Goal: Transaction & Acquisition: Purchase product/service

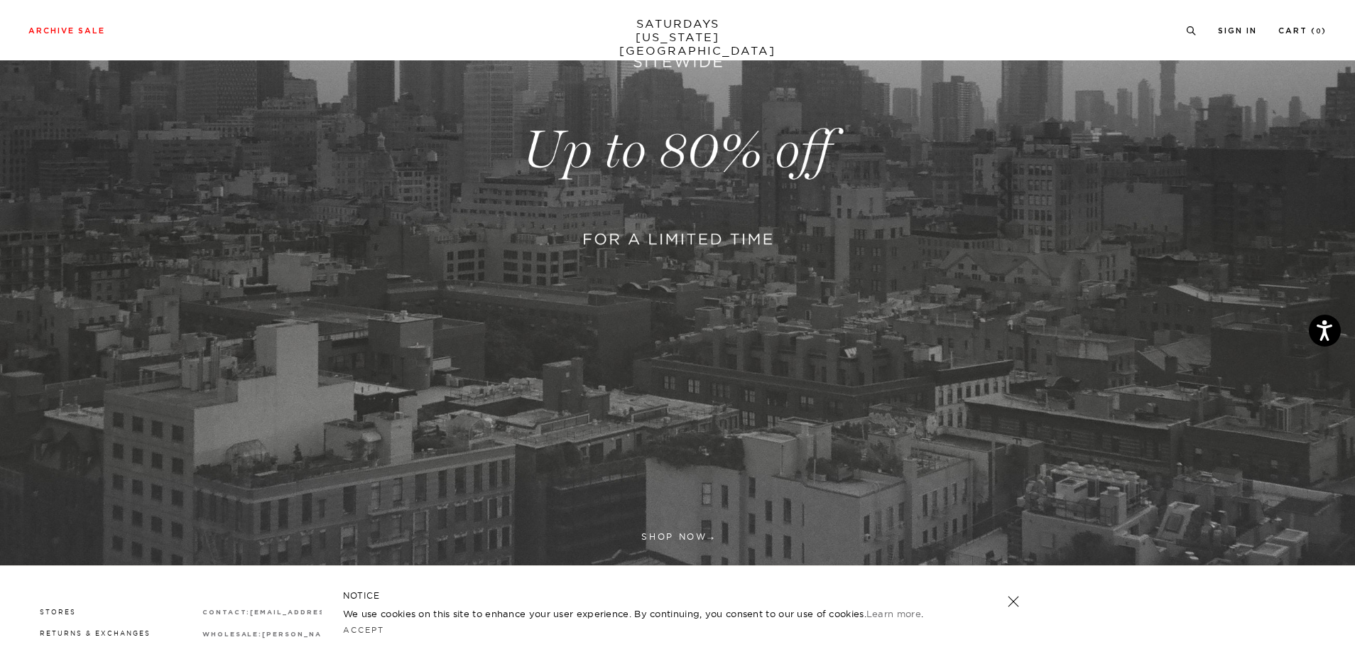
scroll to position [213, 0]
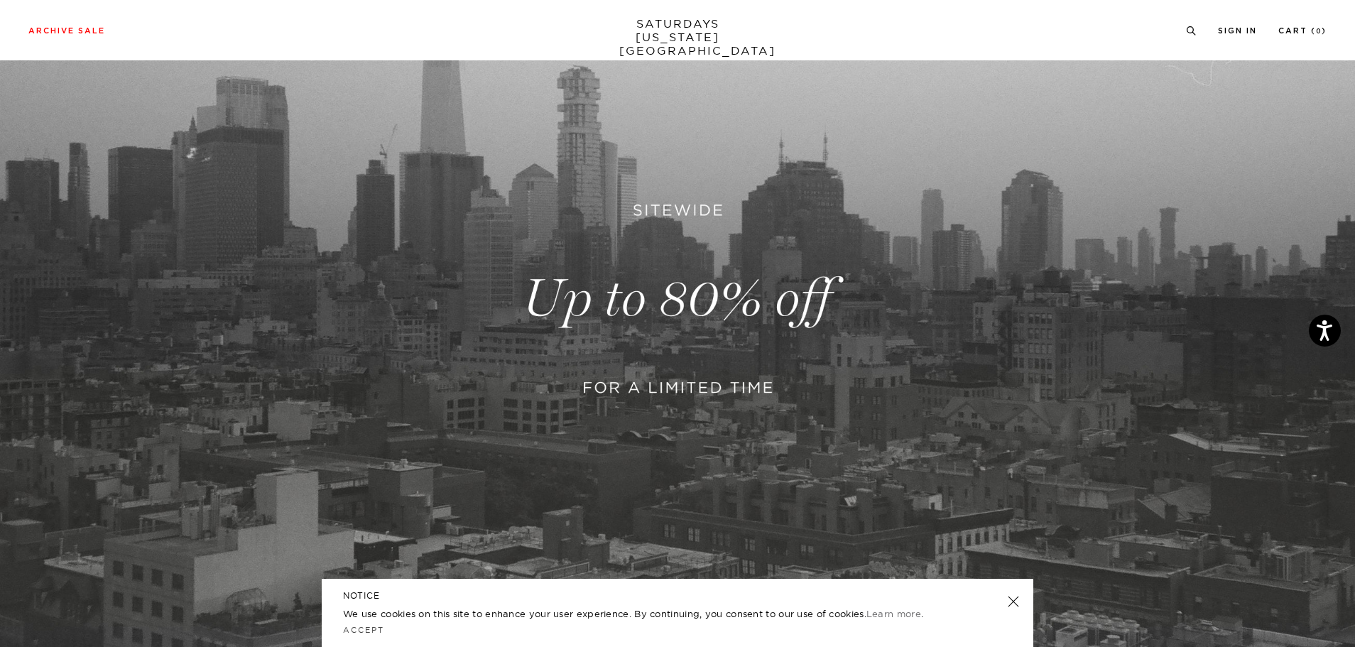
click at [658, 290] on link at bounding box center [677, 298] width 1355 height 829
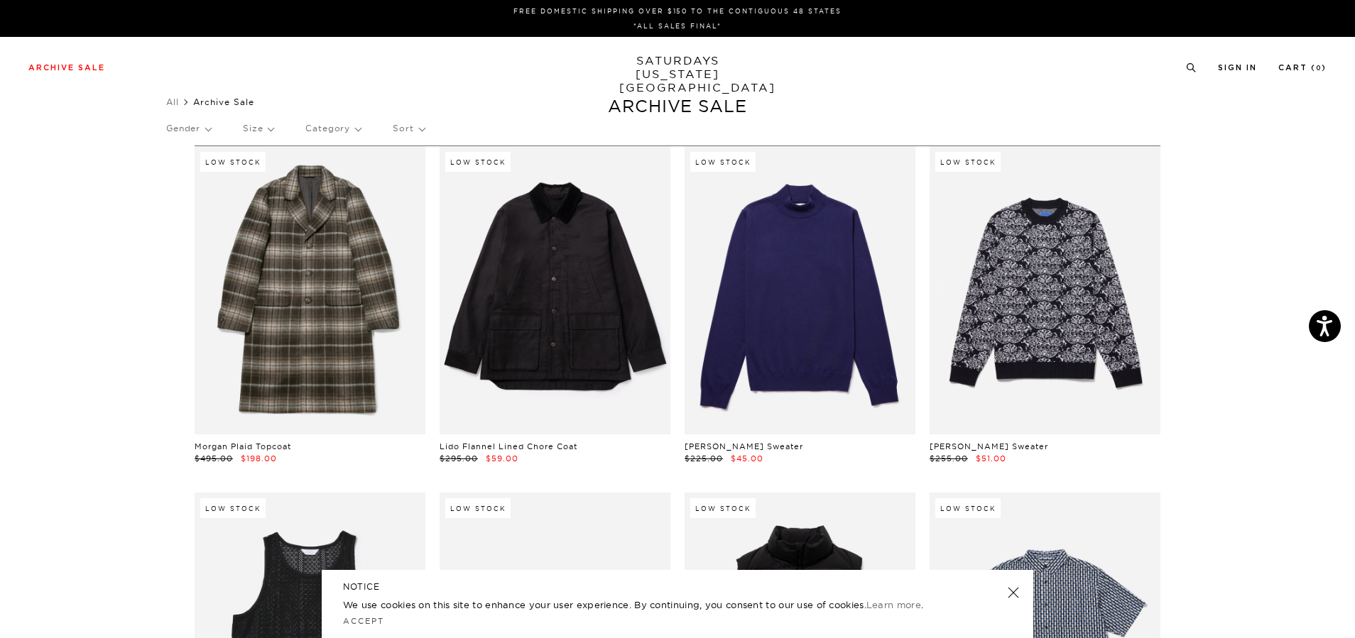
click at [273, 129] on p "Size" at bounding box center [258, 128] width 31 height 33
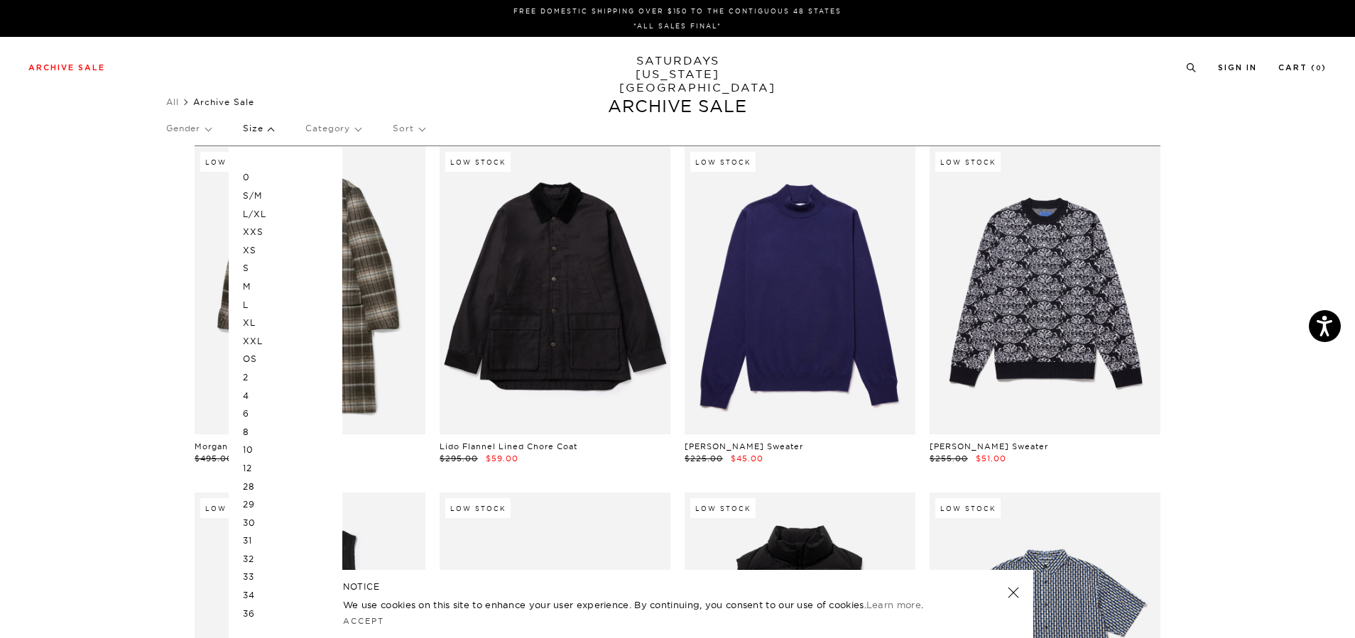
click at [256, 341] on p "XXL" at bounding box center [285, 341] width 85 height 18
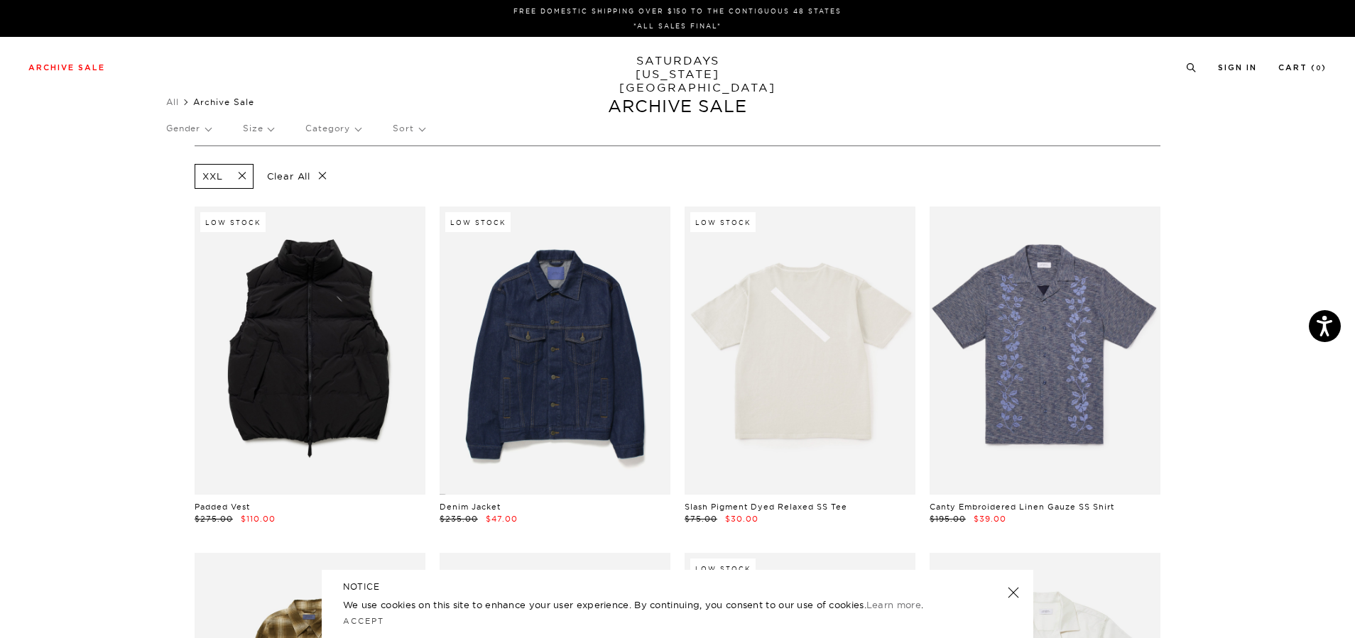
click at [456, 94] on div "Archive Sale Men's Tees Shirts Shorts Swim Knitwear Pants Sweats Women's" at bounding box center [677, 67] width 1355 height 60
click at [396, 131] on p "Sort" at bounding box center [408, 128] width 31 height 33
click at [433, 214] on p "Price (Lowest-highest)" at bounding box center [447, 214] width 109 height 18
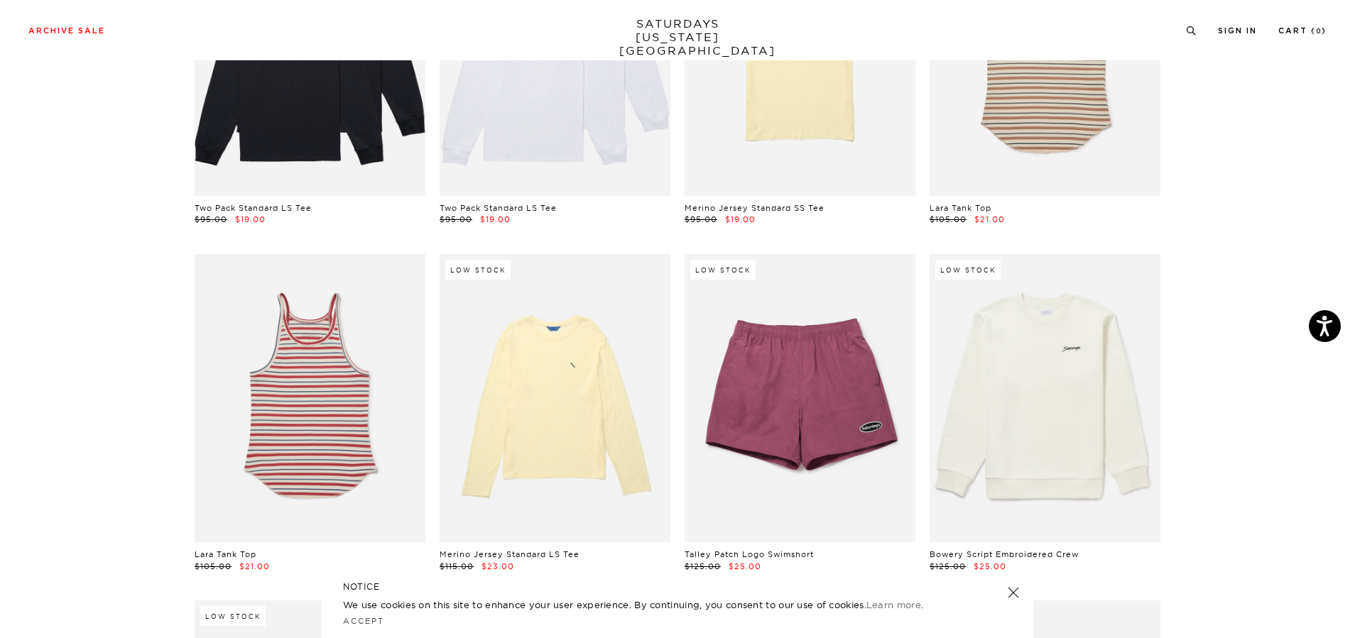
scroll to position [1207, 0]
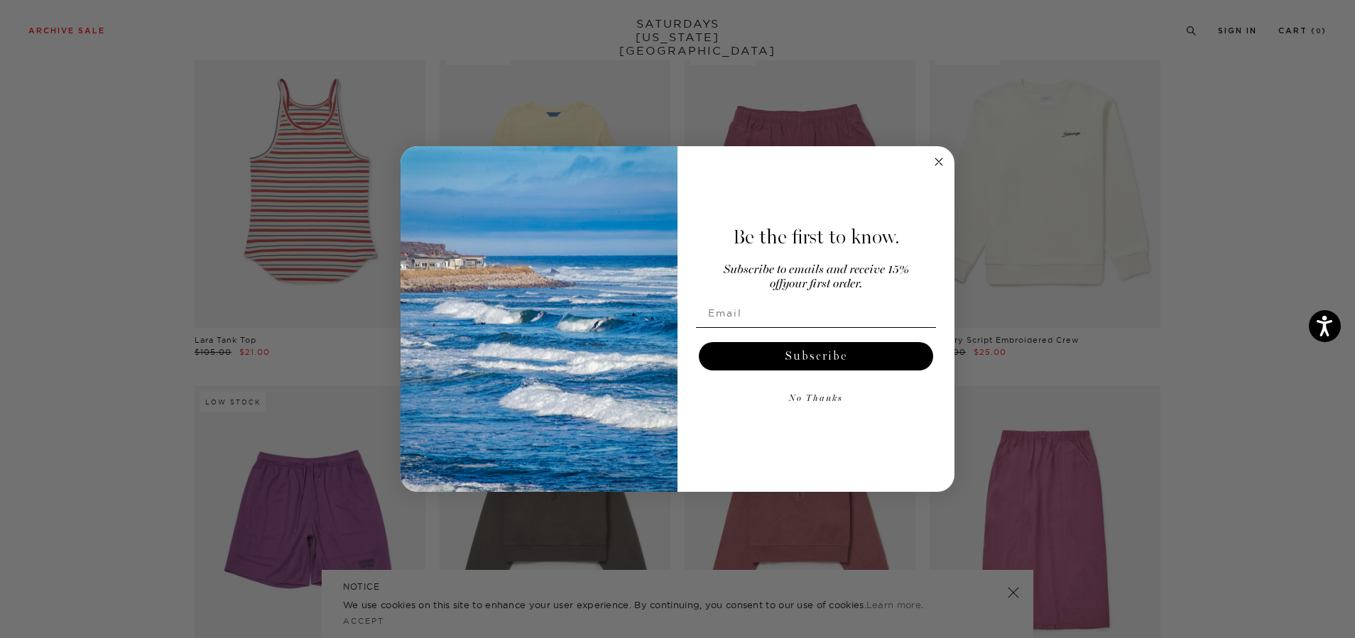
click at [932, 163] on circle "Close dialog" at bounding box center [939, 161] width 16 height 16
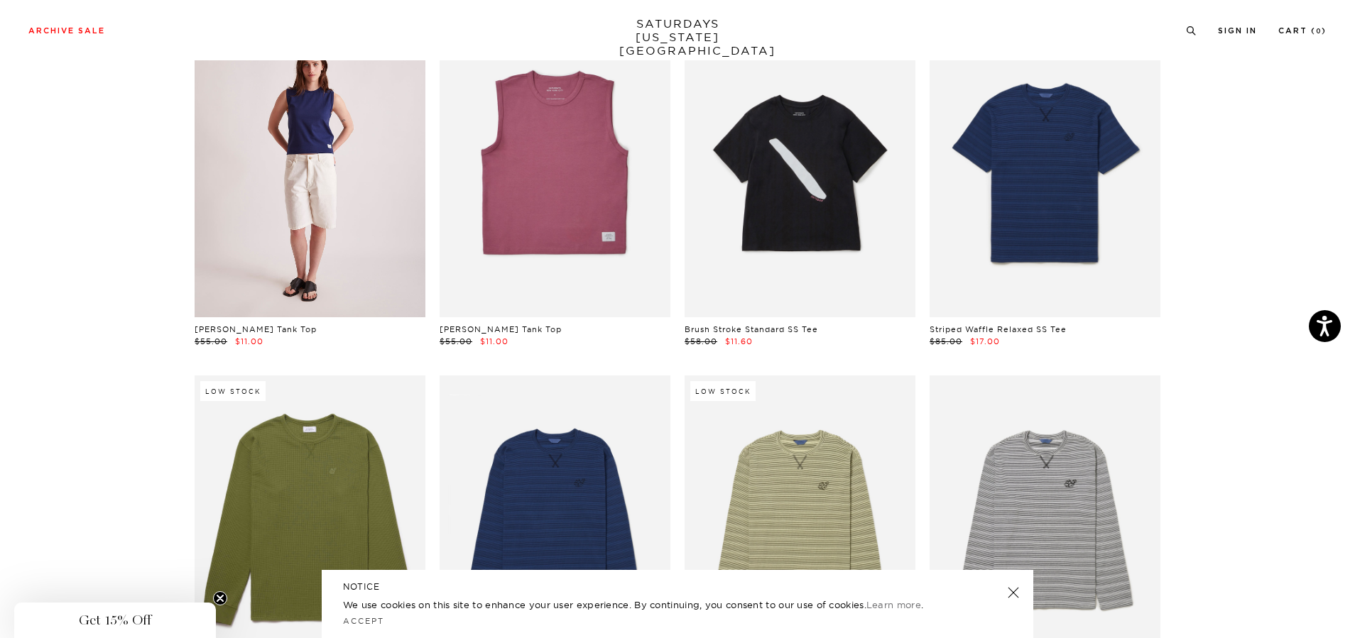
scroll to position [0, 0]
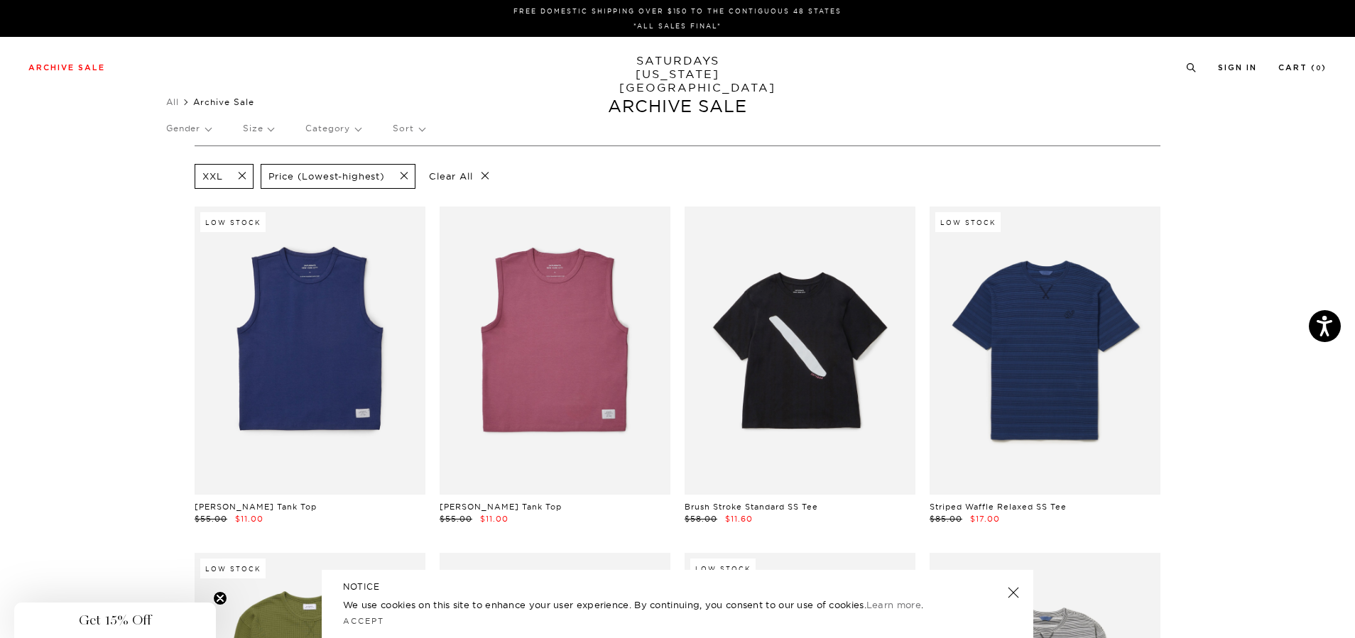
click at [242, 174] on span at bounding box center [238, 176] width 30 height 13
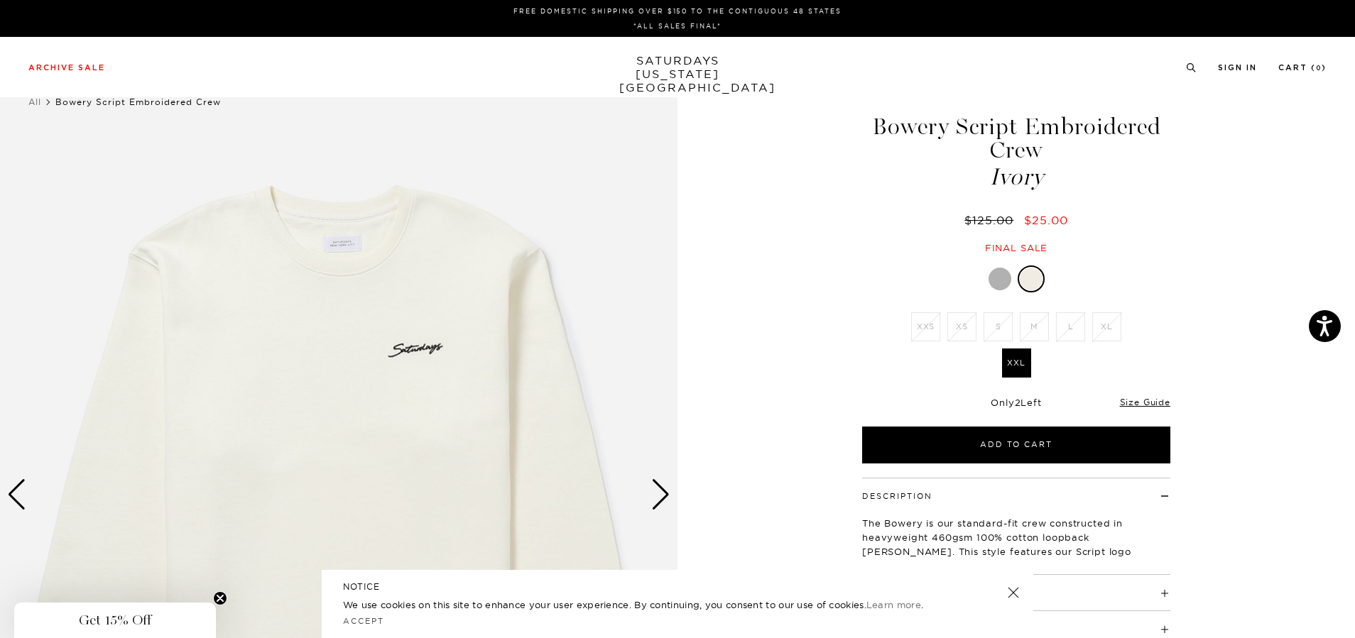
click at [995, 280] on div at bounding box center [999, 279] width 23 height 23
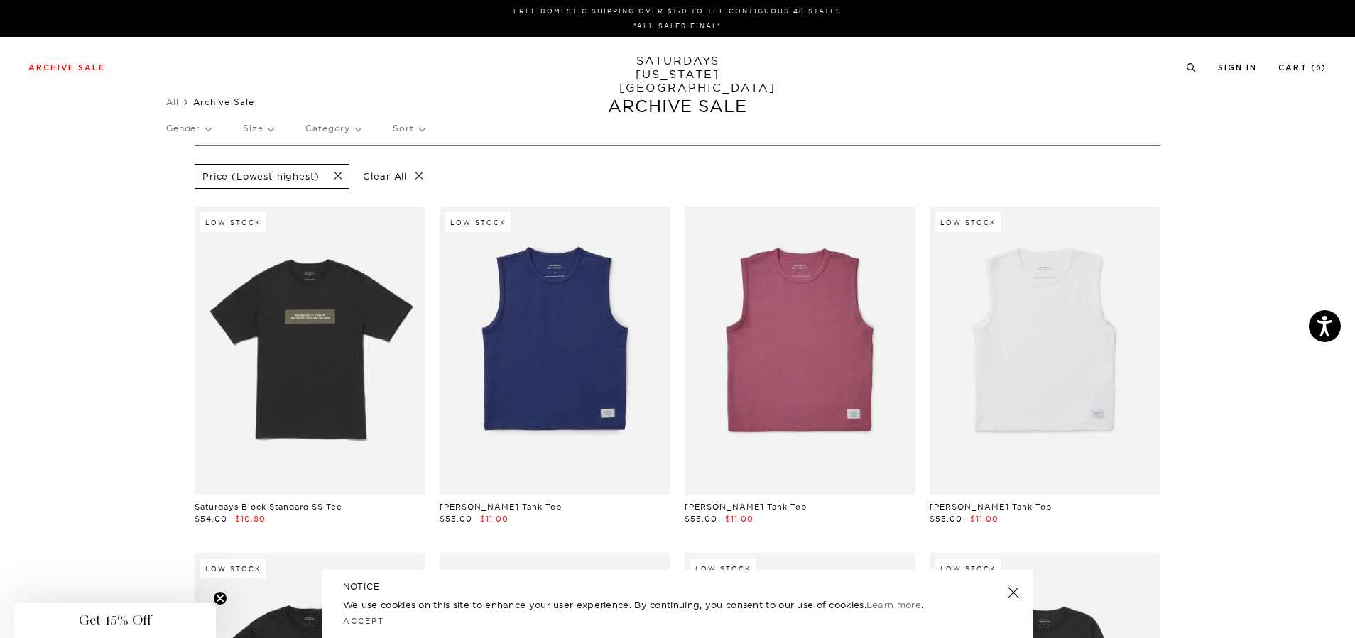
click at [261, 128] on p "Size" at bounding box center [258, 128] width 31 height 33
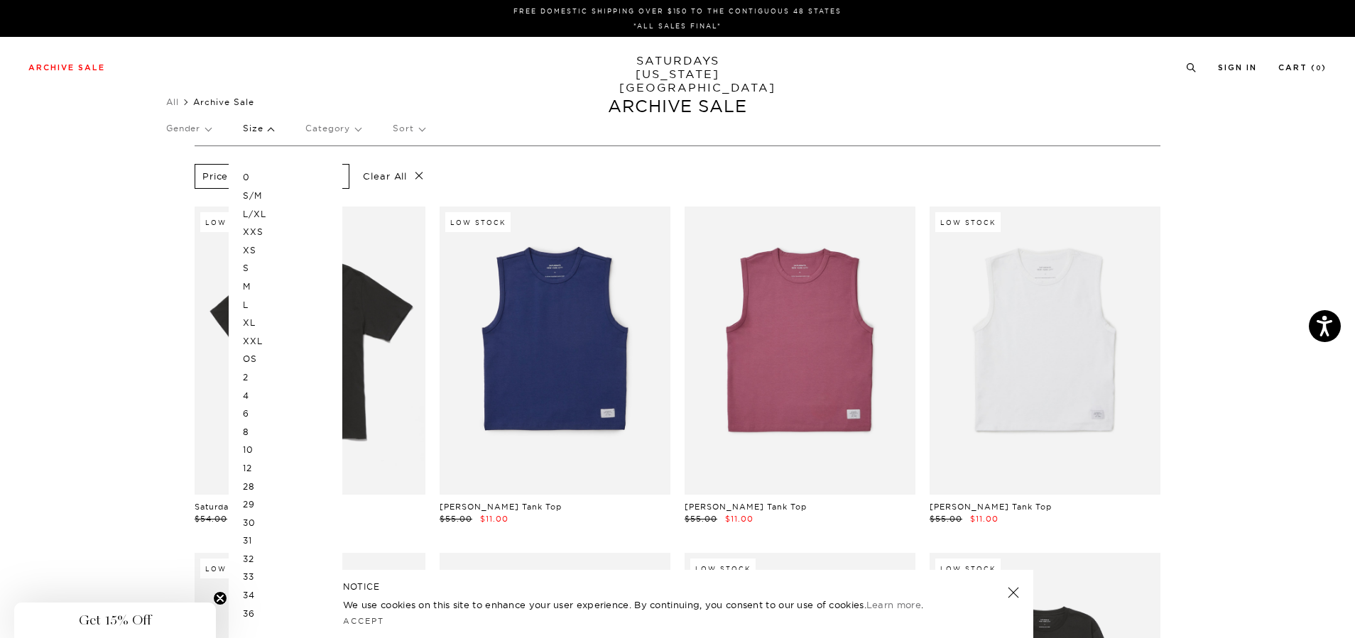
click at [256, 320] on p "XL" at bounding box center [285, 323] width 85 height 18
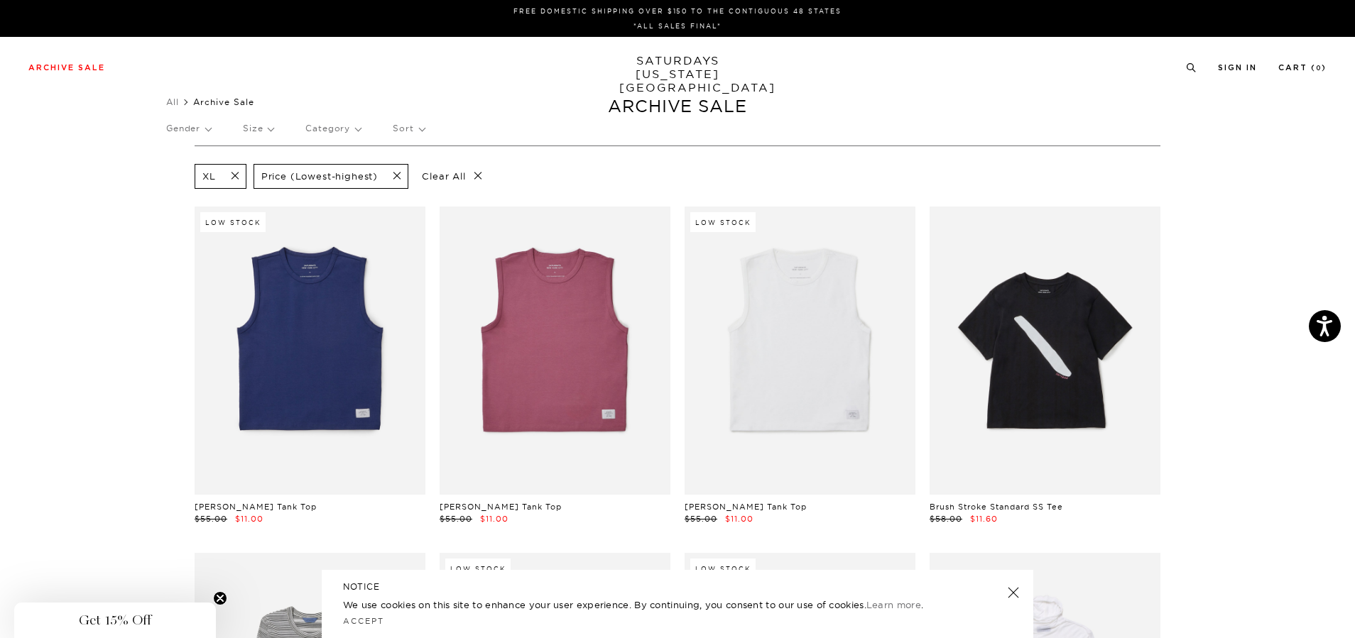
click at [187, 131] on p "Gender" at bounding box center [188, 128] width 45 height 33
click at [178, 178] on p "Mens" at bounding box center [208, 177] width 85 height 18
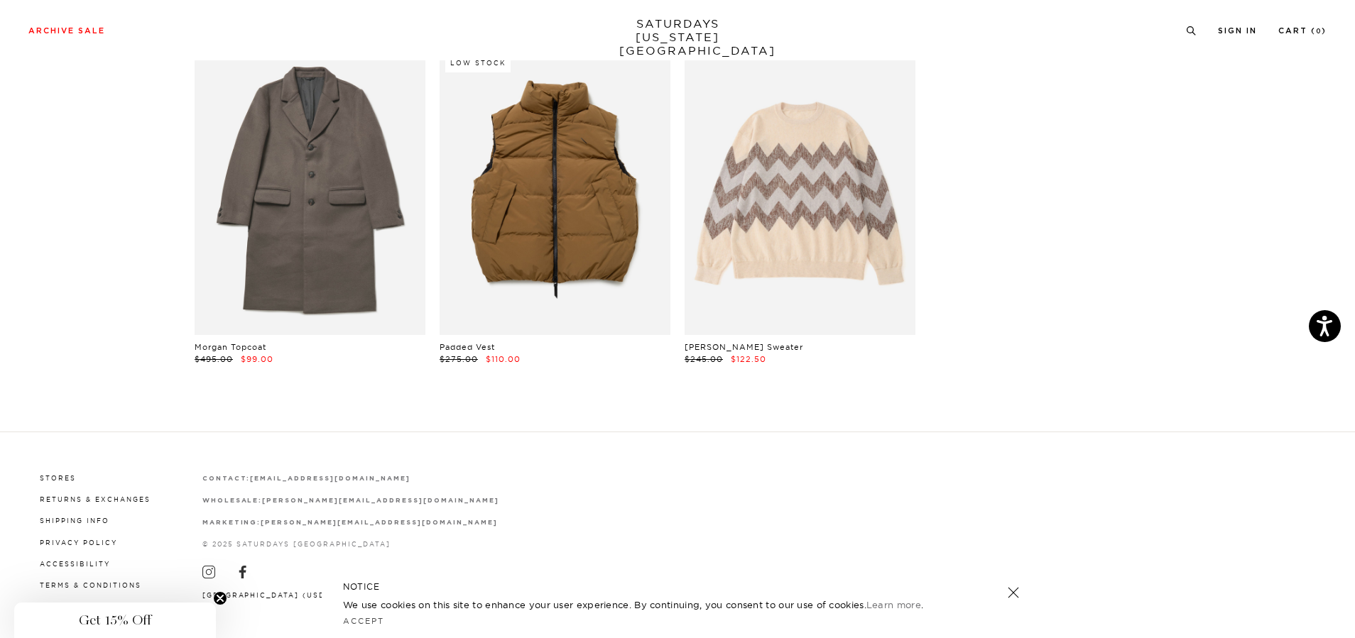
scroll to position [4679, 0]
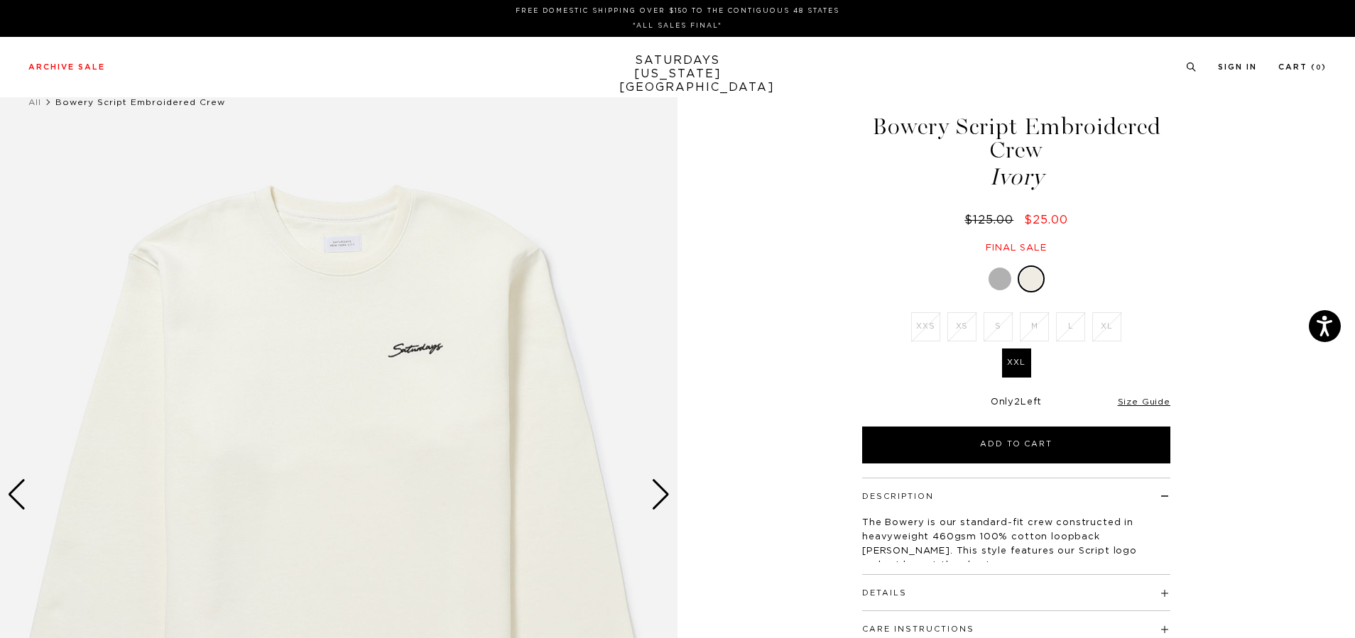
click at [997, 282] on div at bounding box center [999, 279] width 23 height 23
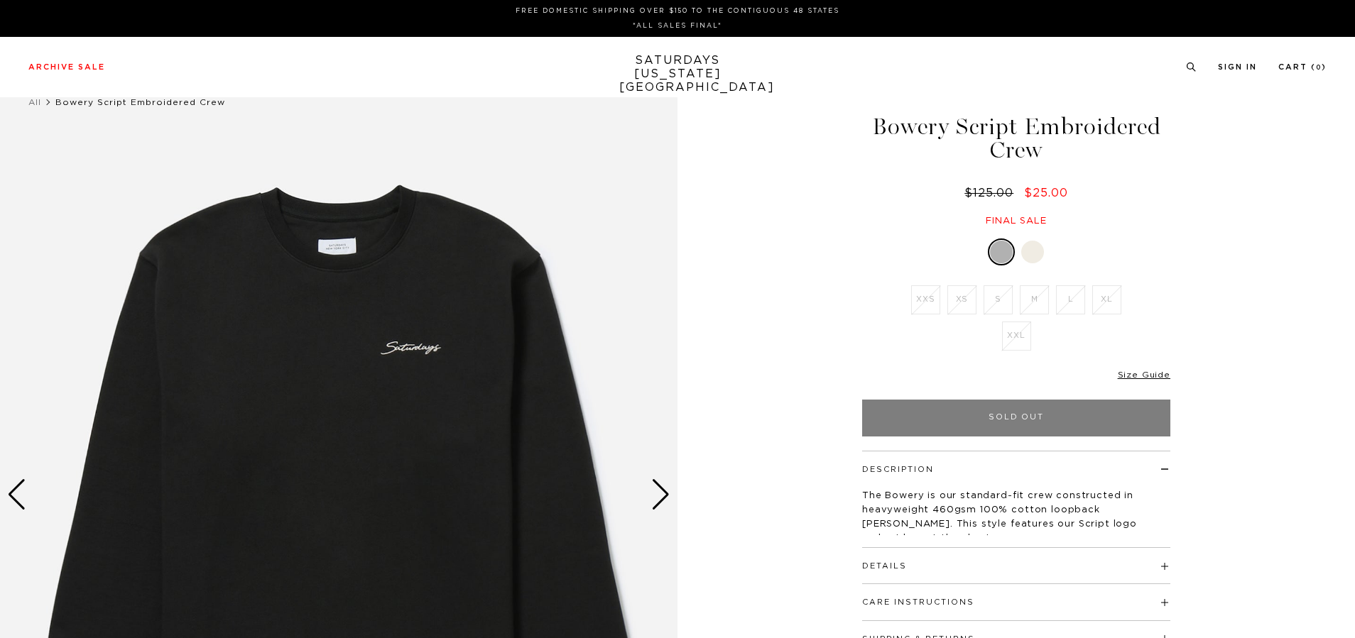
click at [1033, 269] on div "Black XXS XS S M L XL XXL XXS S" at bounding box center [1016, 338] width 355 height 198
click at [1037, 256] on div at bounding box center [1032, 252] width 23 height 23
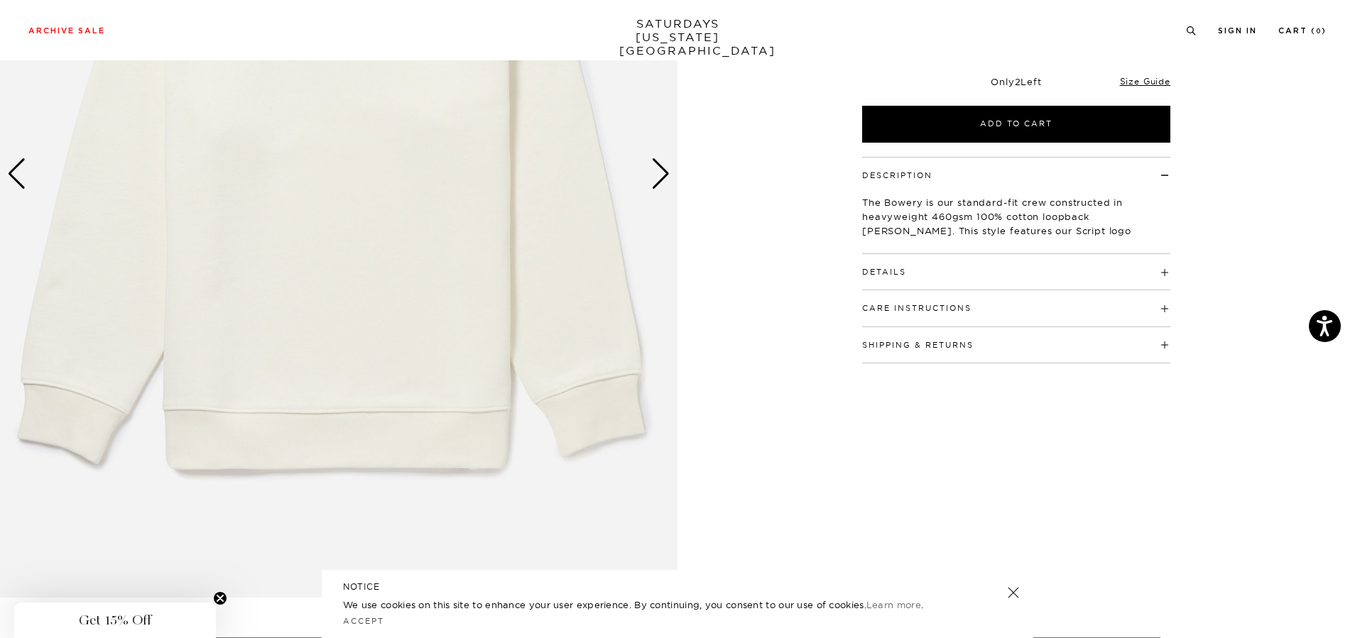
scroll to position [284, 0]
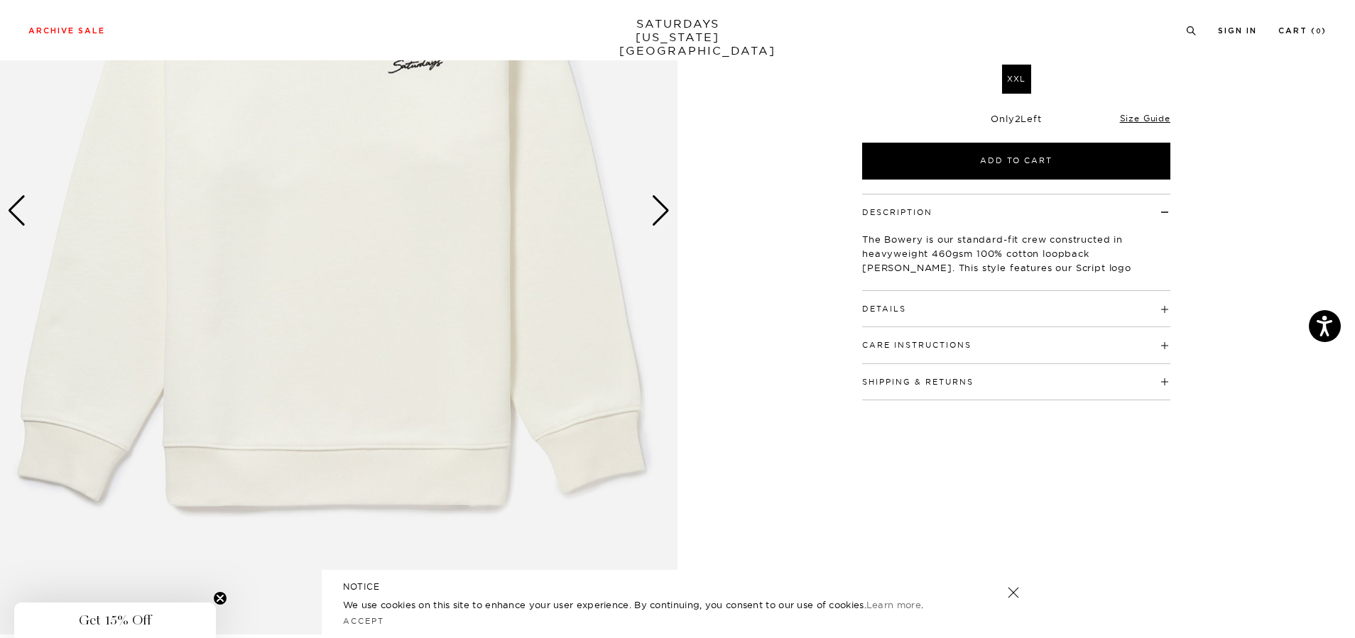
click at [664, 211] on div "Next slide" at bounding box center [660, 210] width 19 height 31
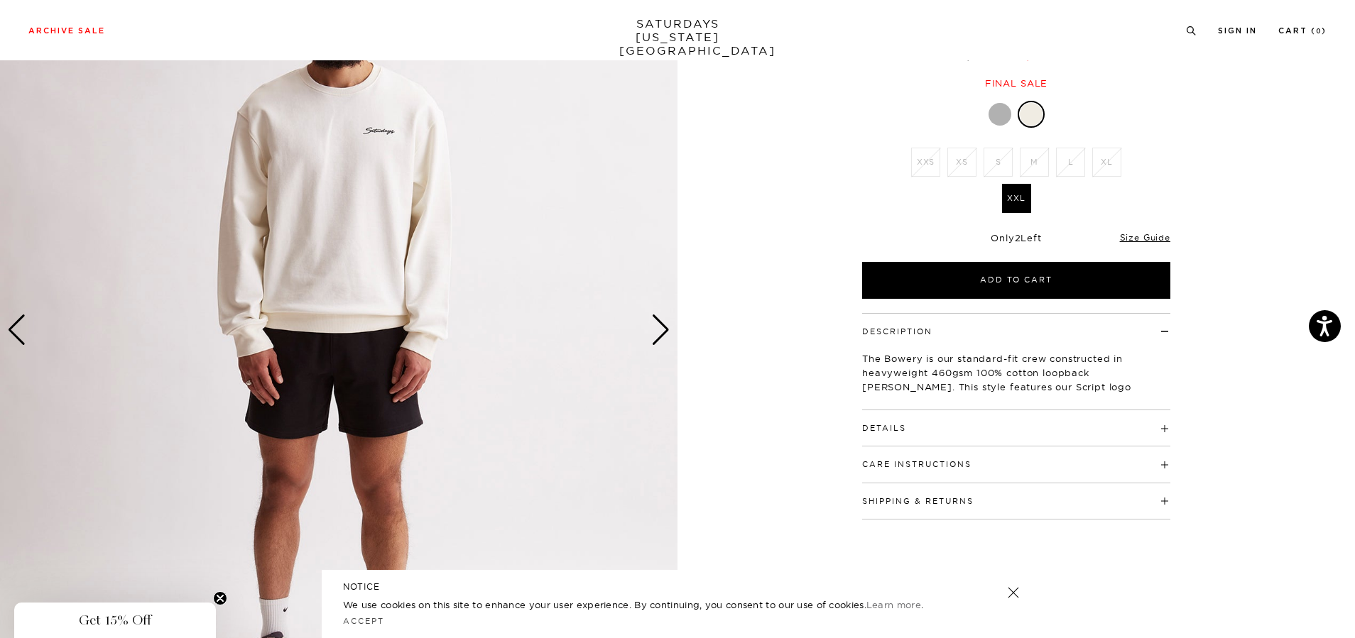
scroll to position [71, 0]
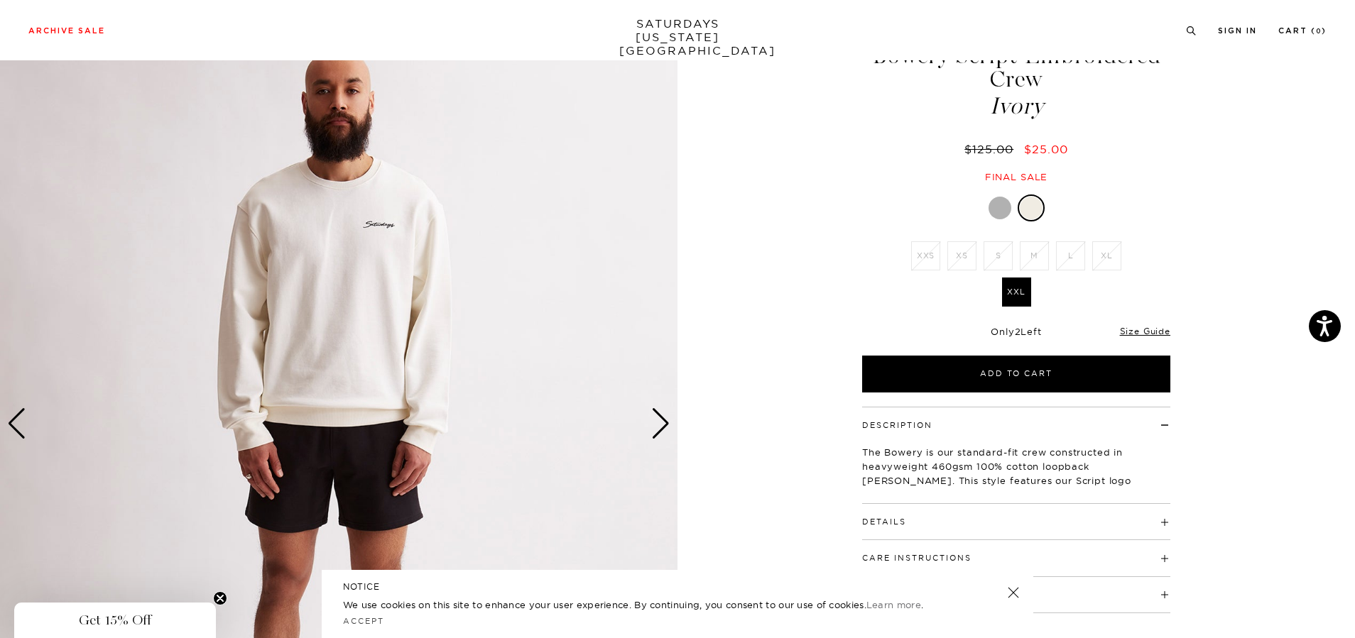
click at [660, 425] on div "Next slide" at bounding box center [660, 423] width 19 height 31
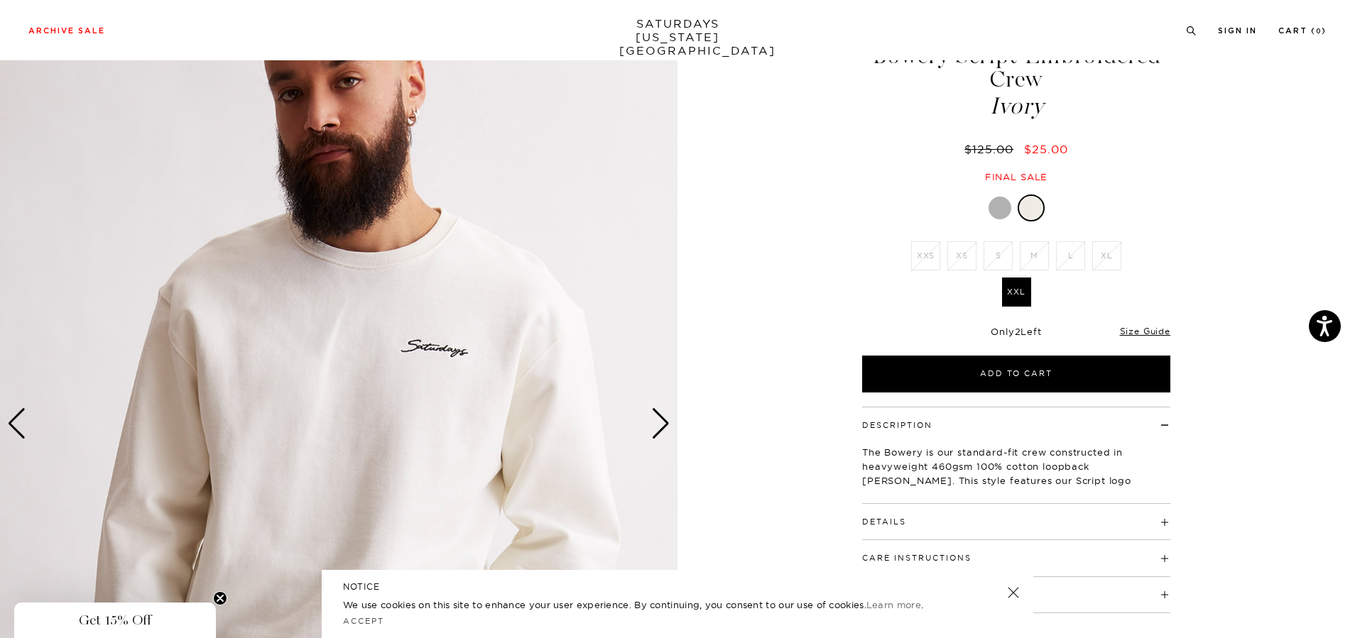
click at [660, 425] on div "Next slide" at bounding box center [660, 423] width 19 height 31
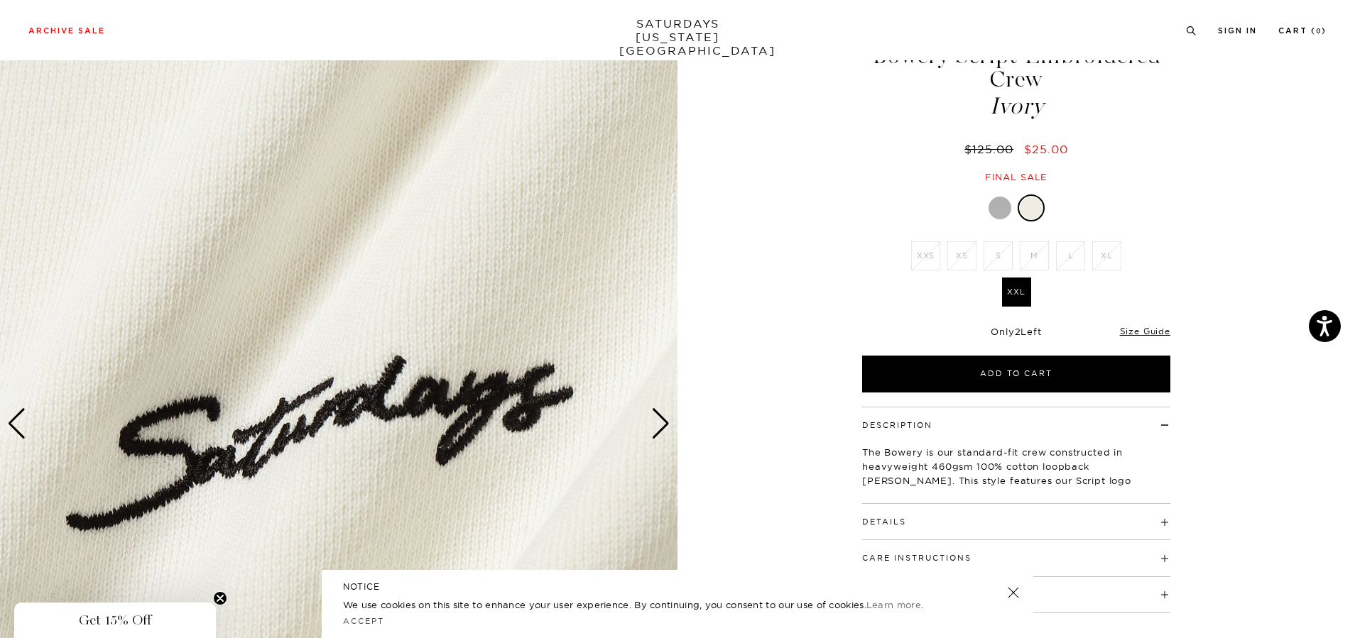
click at [660, 425] on div "Next slide" at bounding box center [660, 423] width 19 height 31
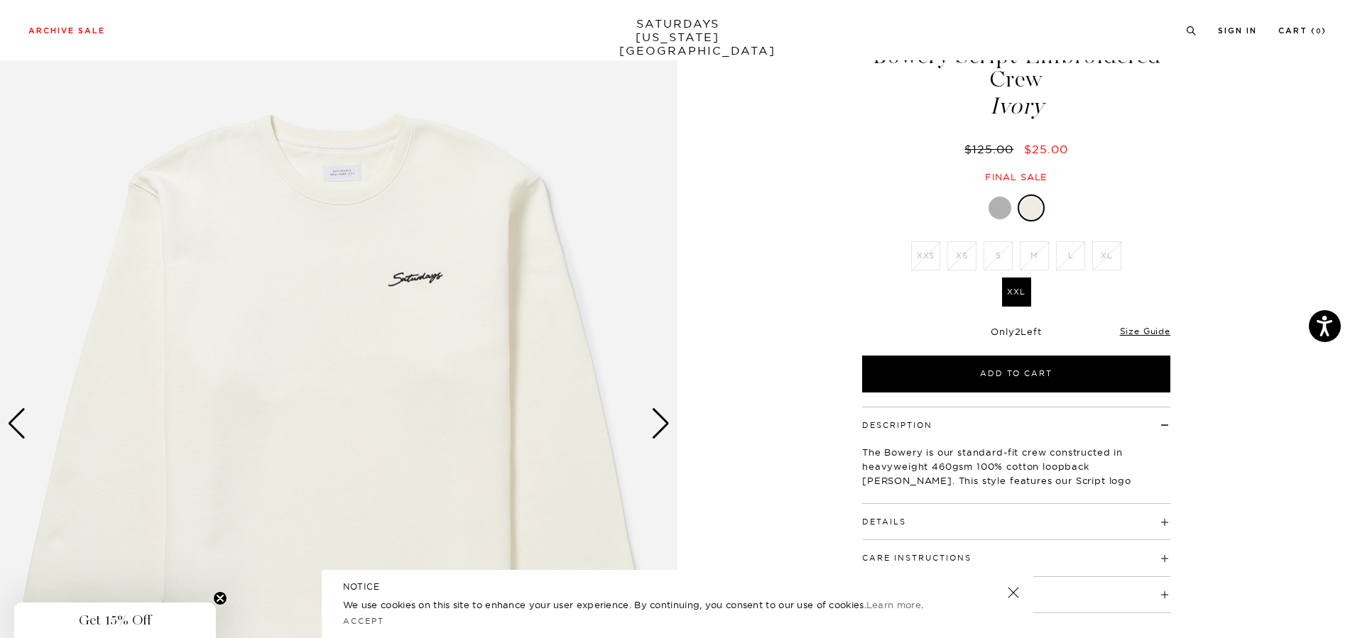
click at [102, 185] on img at bounding box center [338, 424] width 677 height 847
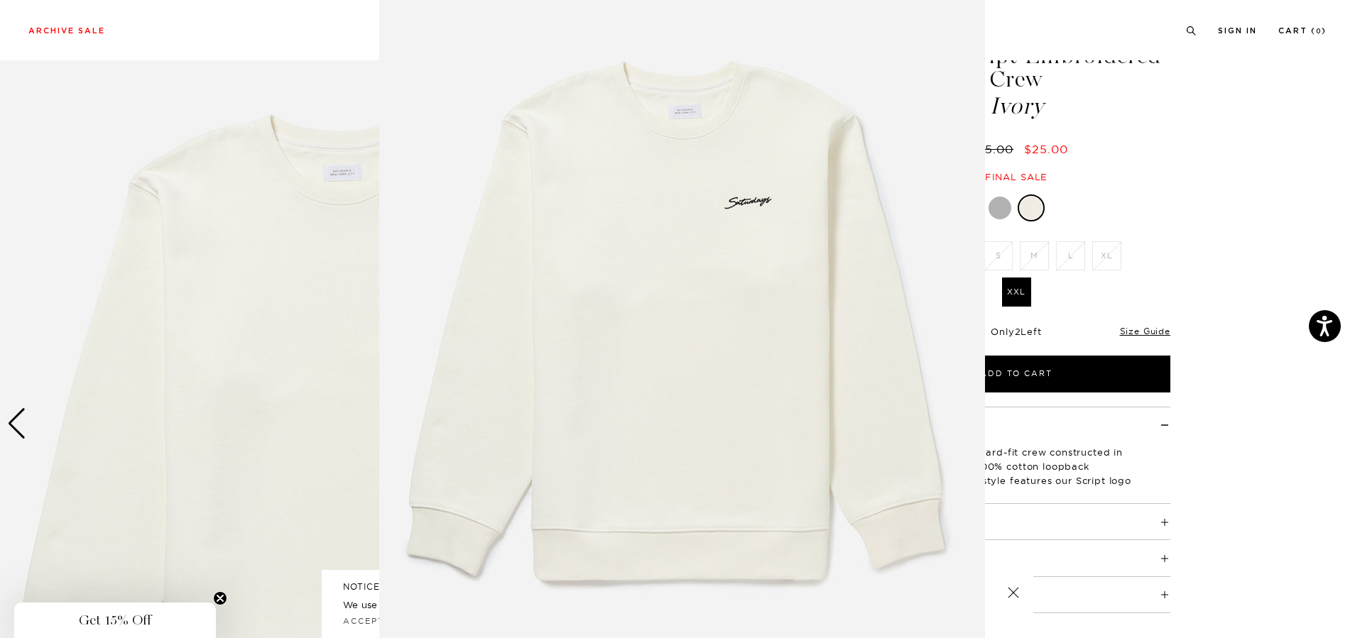
scroll to position [0, 0]
click at [1316, 229] on figure at bounding box center [677, 319] width 1355 height 638
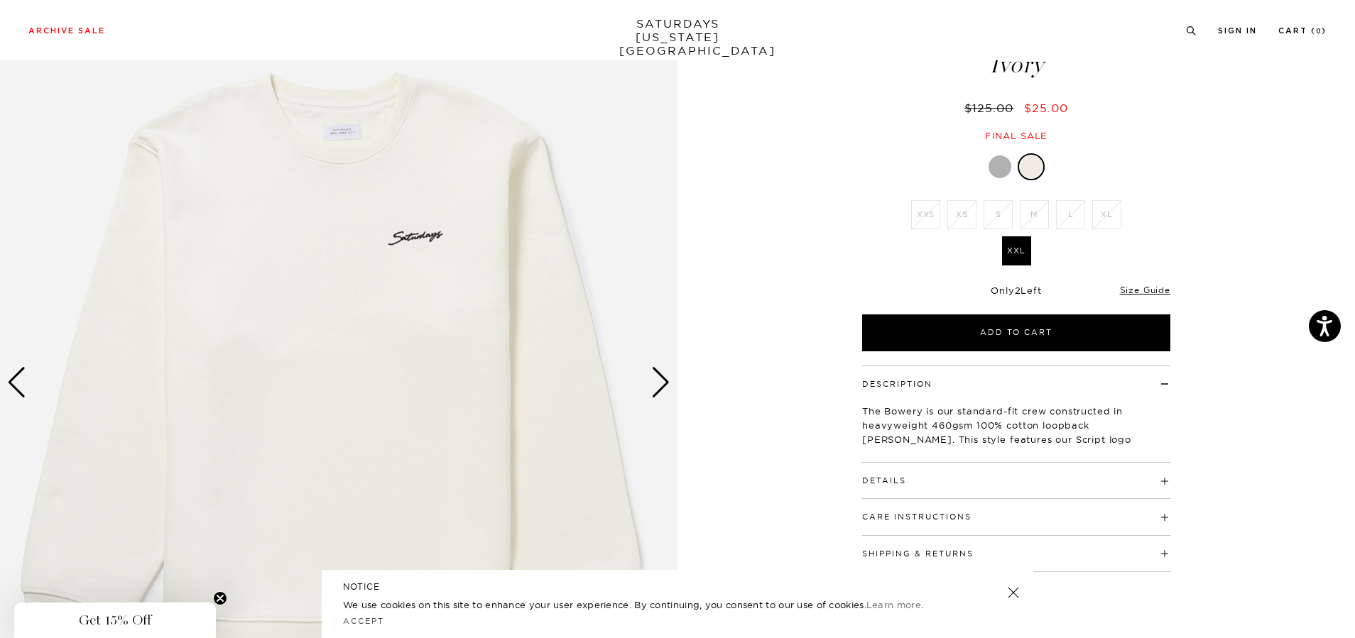
scroll to position [213, 0]
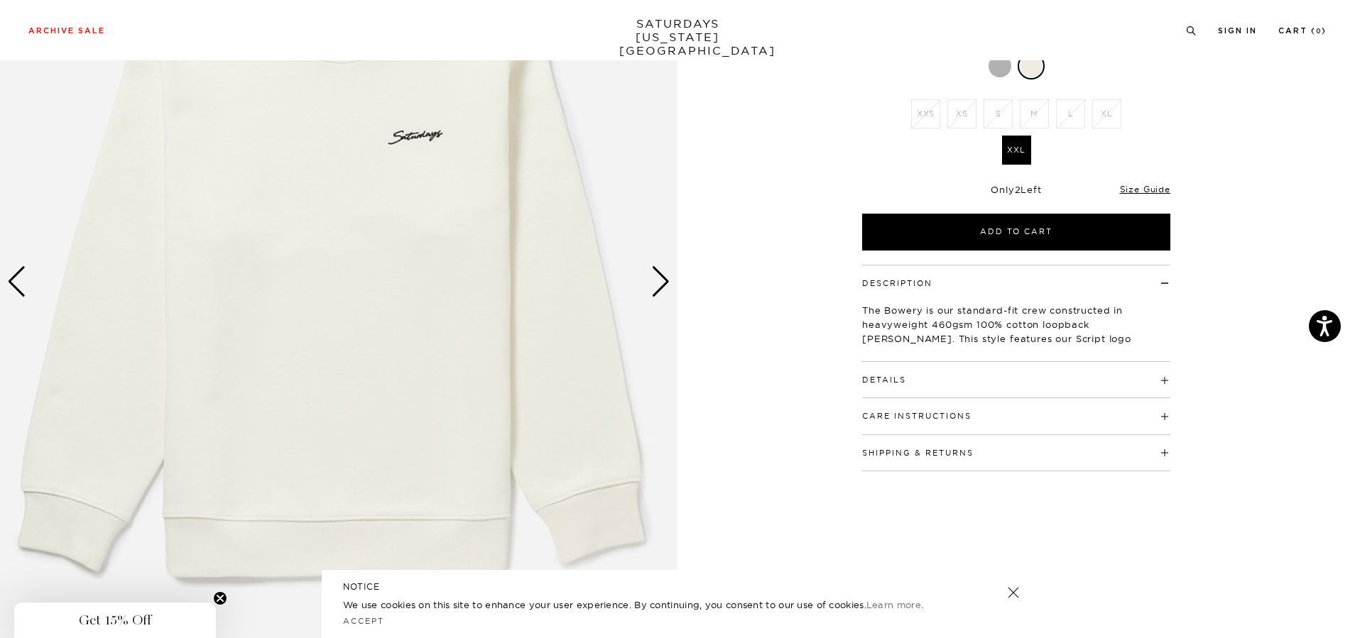
click at [1255, 238] on div "1 / 4 Bowery Script Embroidered Crew" at bounding box center [677, 282] width 1355 height 847
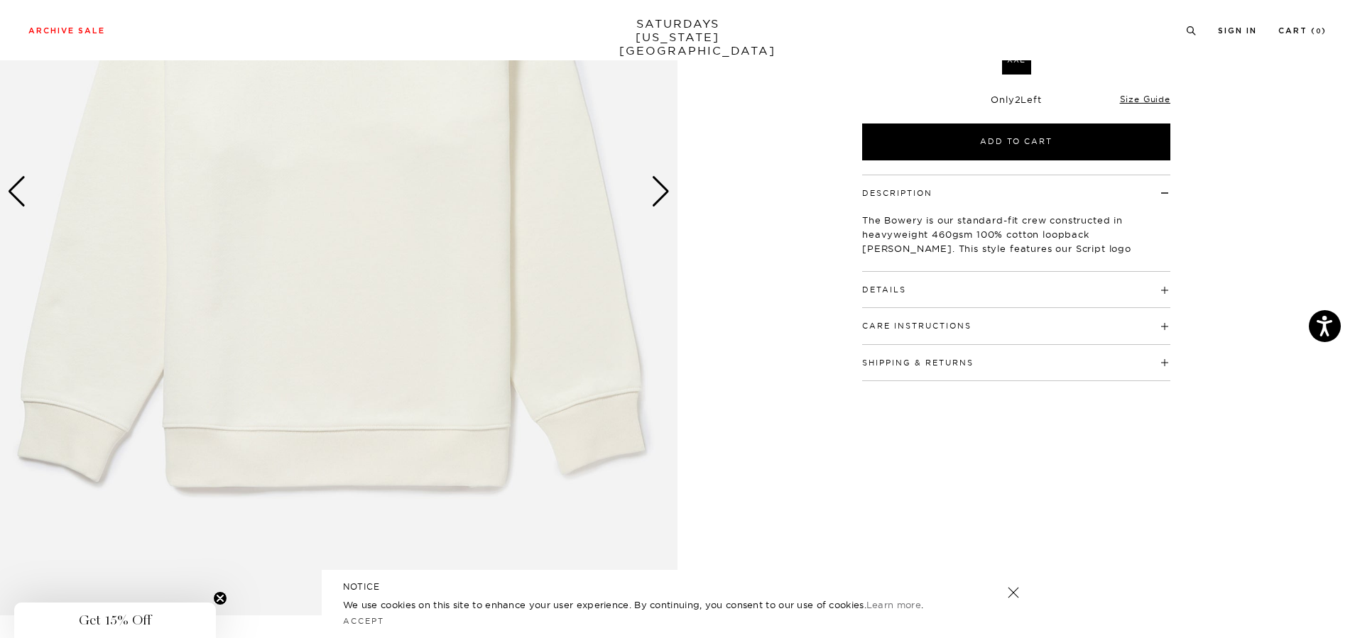
scroll to position [65, 0]
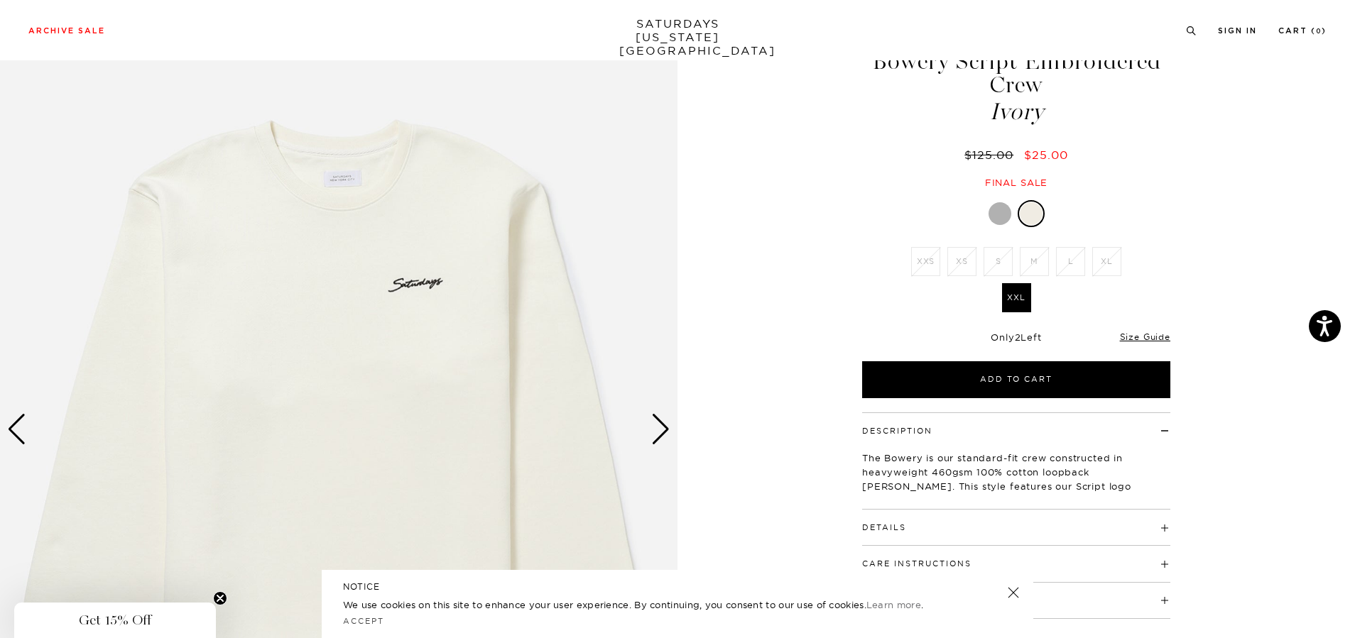
click at [660, 426] on div "Next slide" at bounding box center [660, 429] width 19 height 31
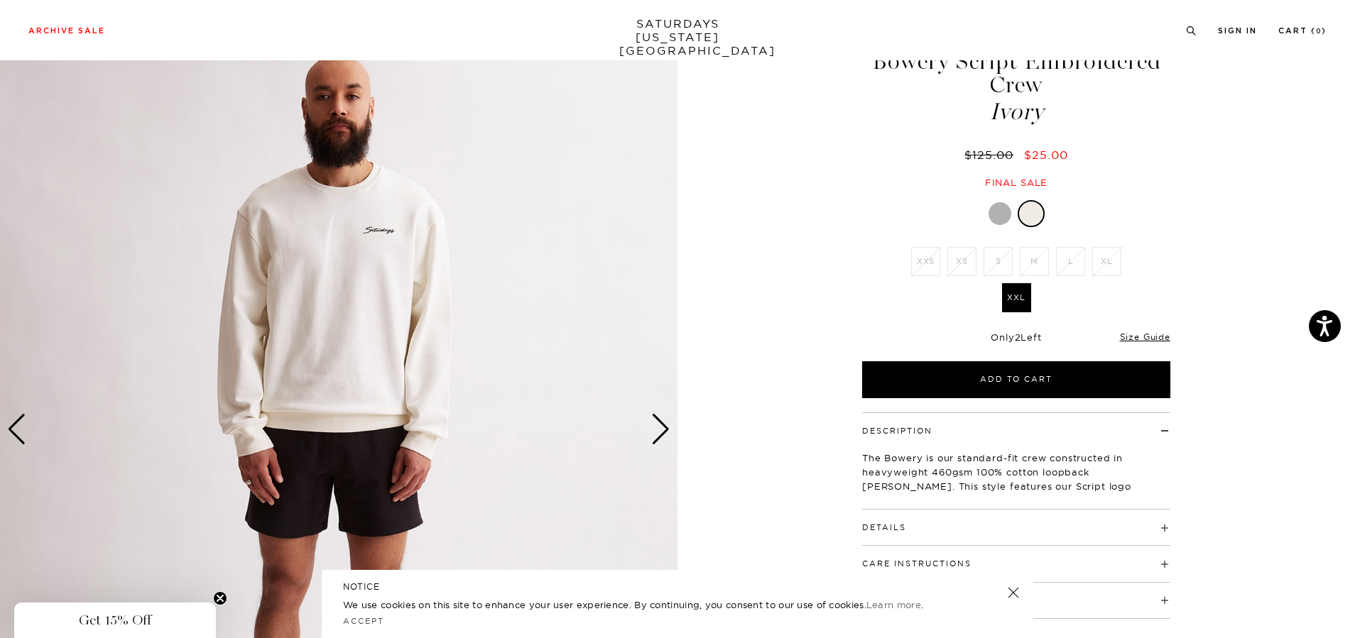
click at [1009, 592] on link at bounding box center [1013, 593] width 20 height 20
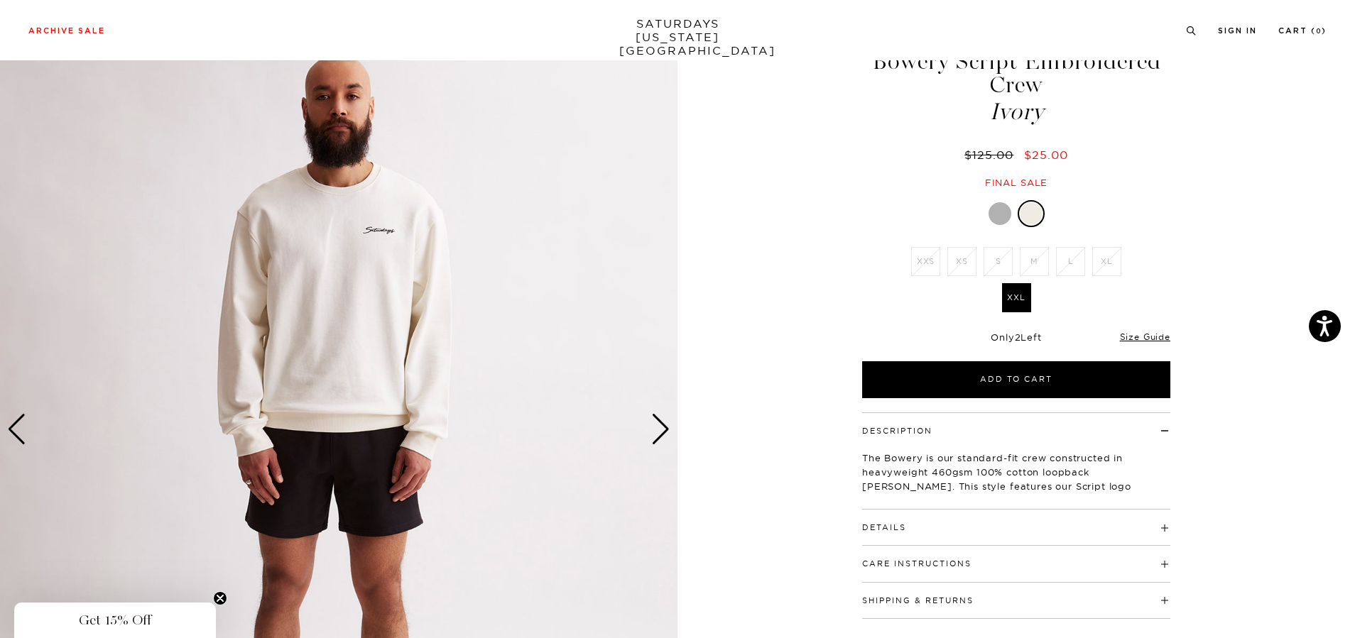
click at [674, 436] on img at bounding box center [338, 429] width 677 height 847
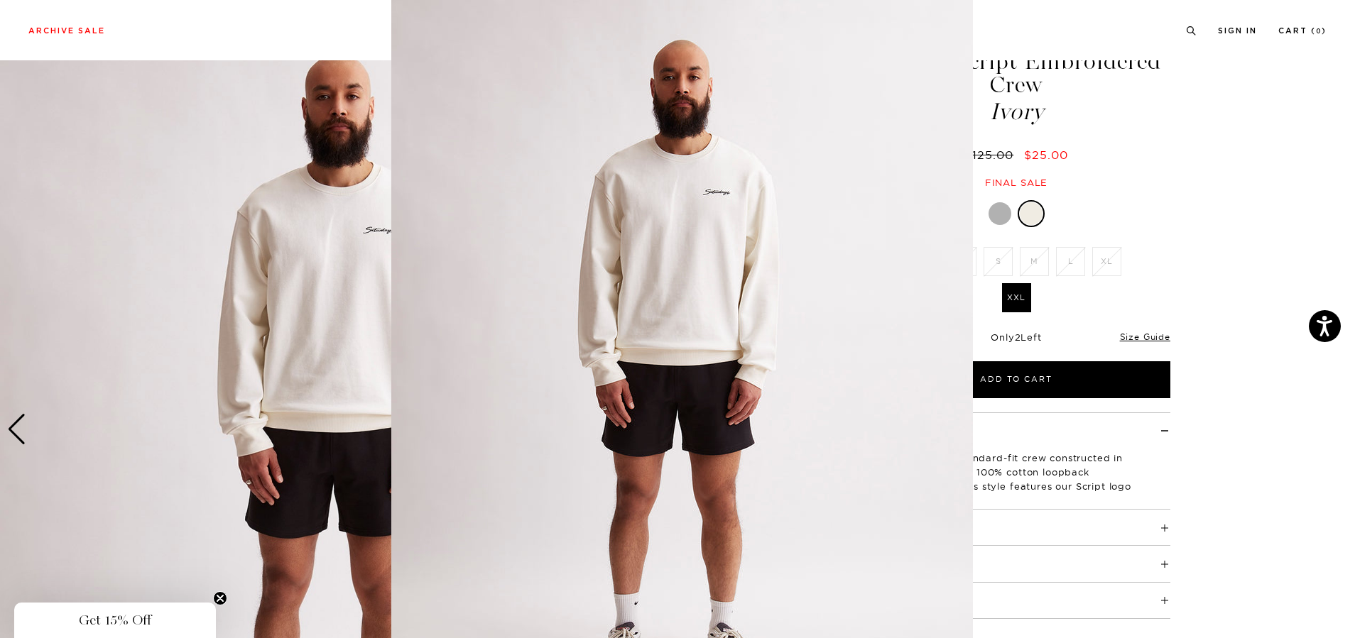
scroll to position [40, 0]
